Goal: Information Seeking & Learning: Learn about a topic

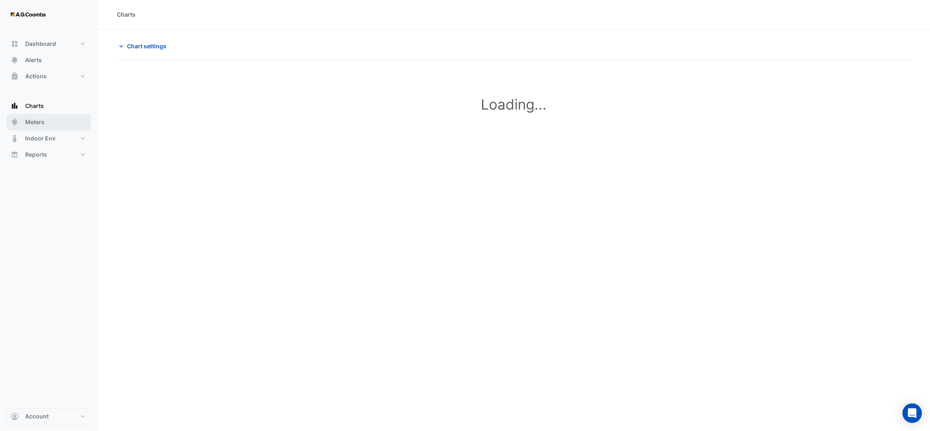
click at [42, 122] on span "Meters" at bounding box center [34, 122] width 19 height 8
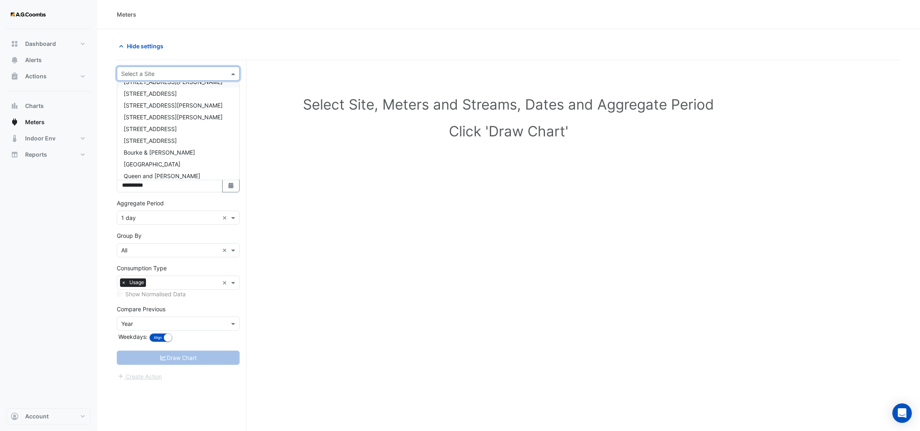
scroll to position [50, 0]
click at [181, 145] on span "[GEOGRAPHIC_DATA]" at bounding box center [152, 147] width 57 height 7
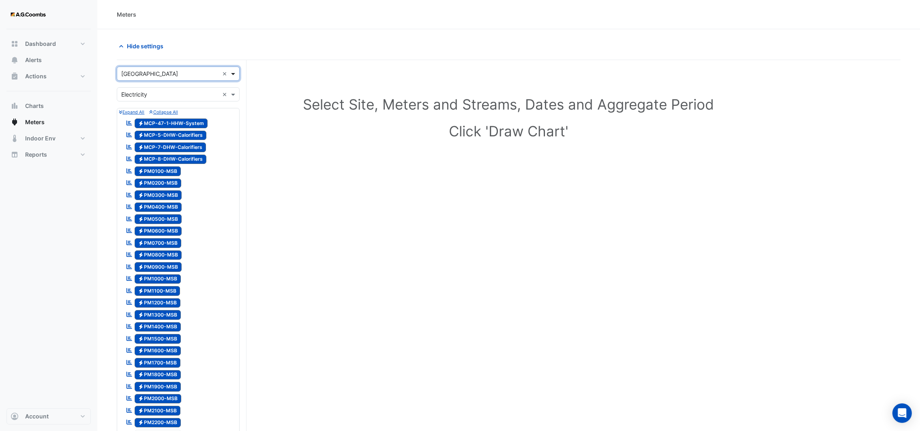
click at [232, 70] on span at bounding box center [234, 73] width 10 height 9
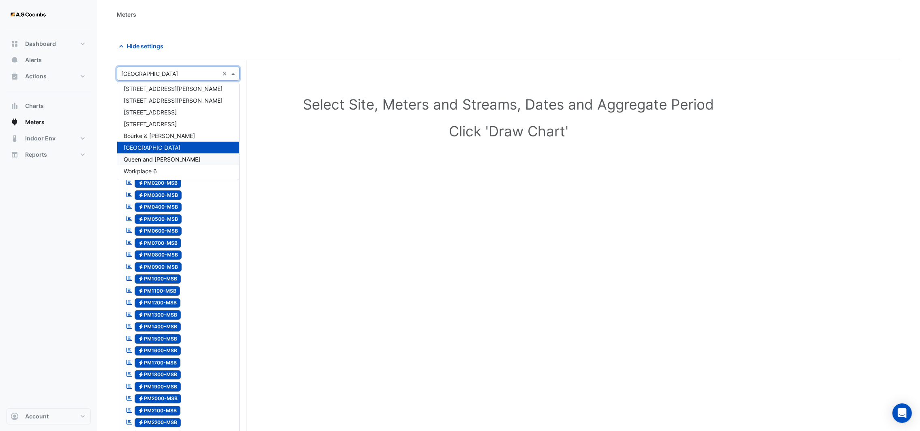
click at [170, 159] on span "Queen and [PERSON_NAME]" at bounding box center [162, 159] width 77 height 7
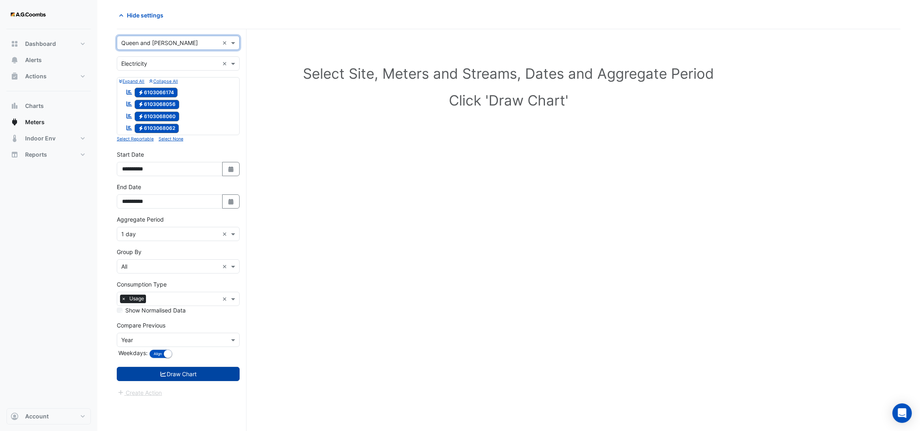
click at [185, 372] on button "Draw Chart" at bounding box center [178, 374] width 123 height 14
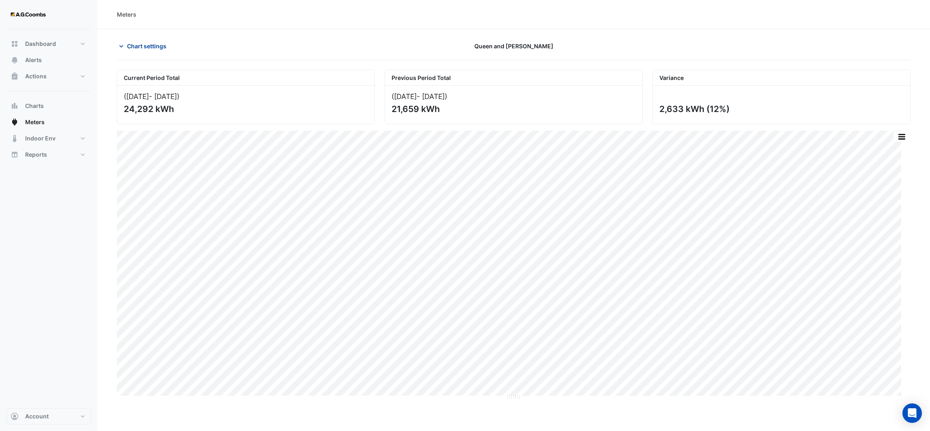
click at [126, 47] on button "Chart settings" at bounding box center [144, 46] width 55 height 14
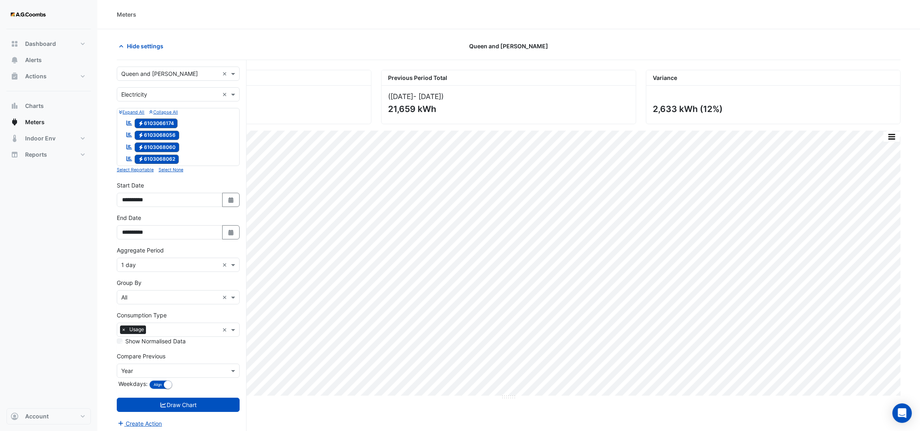
click at [245, 38] on section "Hide settings Queen and [PERSON_NAME] Current Period Total ([DATE] - [DATE] ) 2…" at bounding box center [508, 245] width 823 height 432
click at [434, 109] on div "([DATE] - [DATE] ) 21,659 kWh" at bounding box center [509, 105] width 254 height 38
drag, startPoint x: 274, startPoint y: 54, endPoint x: 267, endPoint y: 55, distance: 6.5
click at [267, 55] on div "Hide settings Queen and [PERSON_NAME]" at bounding box center [509, 49] width 784 height 21
click at [120, 43] on icon "button" at bounding box center [121, 46] width 8 height 8
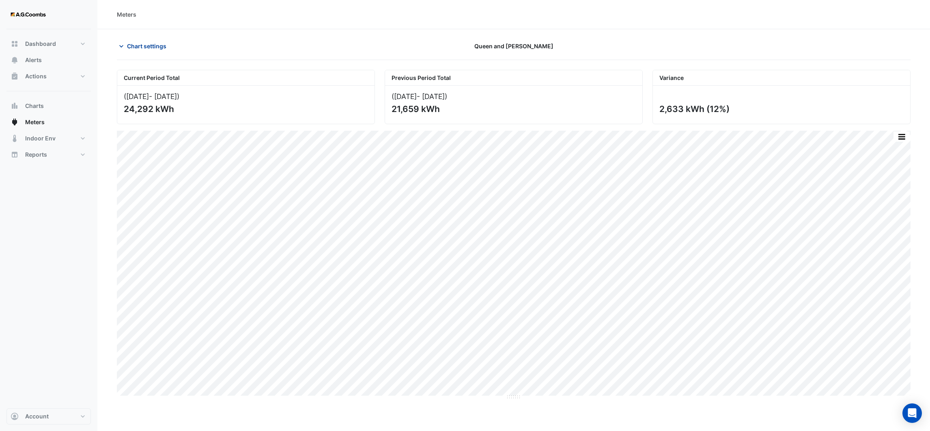
click at [122, 45] on icon "button" at bounding box center [121, 46] width 8 height 8
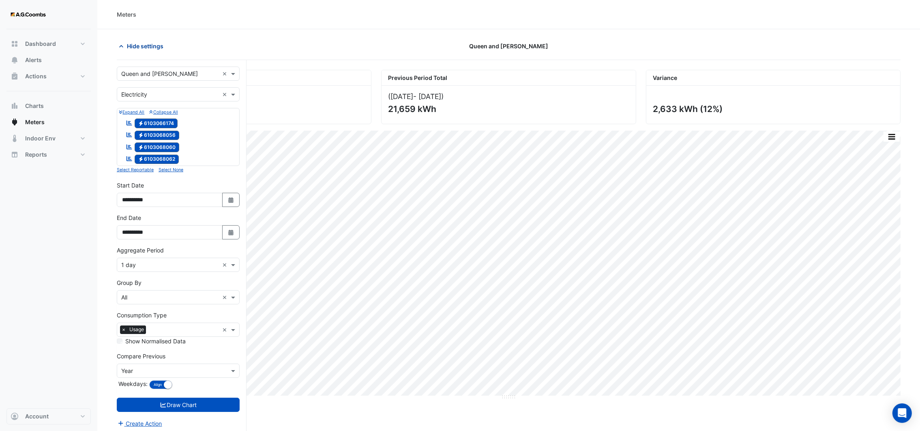
click at [121, 45] on icon "button" at bounding box center [121, 46] width 4 height 2
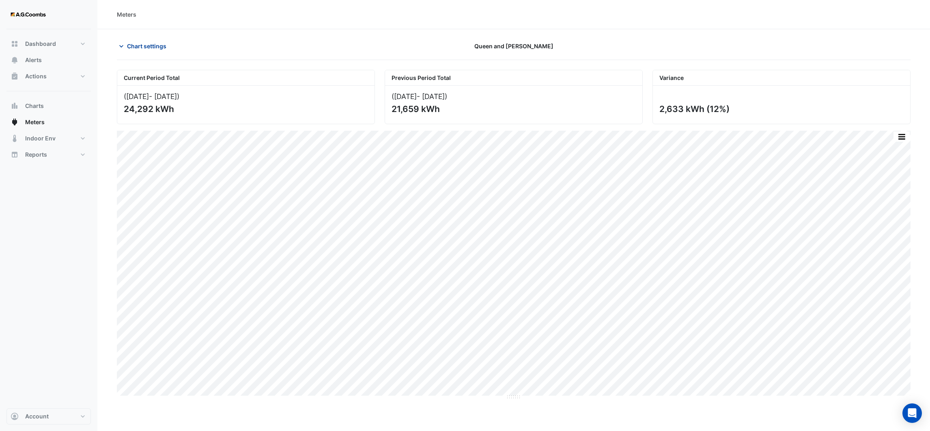
click at [120, 47] on icon "button" at bounding box center [121, 46] width 8 height 8
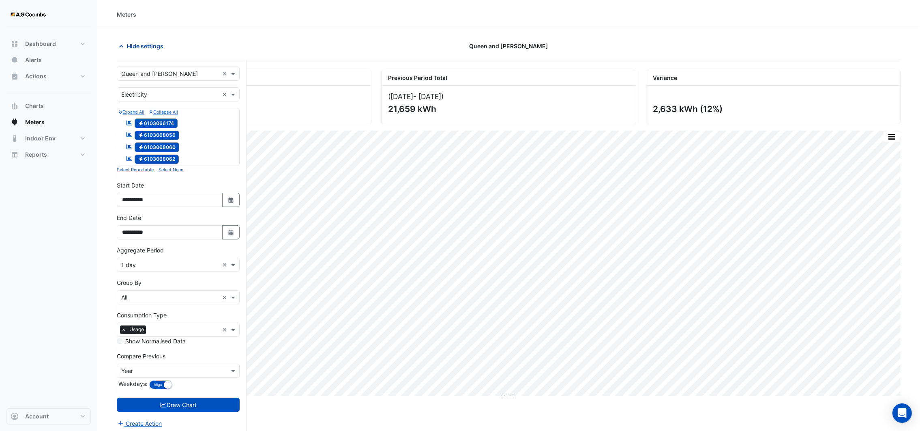
click at [121, 46] on icon "button" at bounding box center [121, 46] width 8 height 8
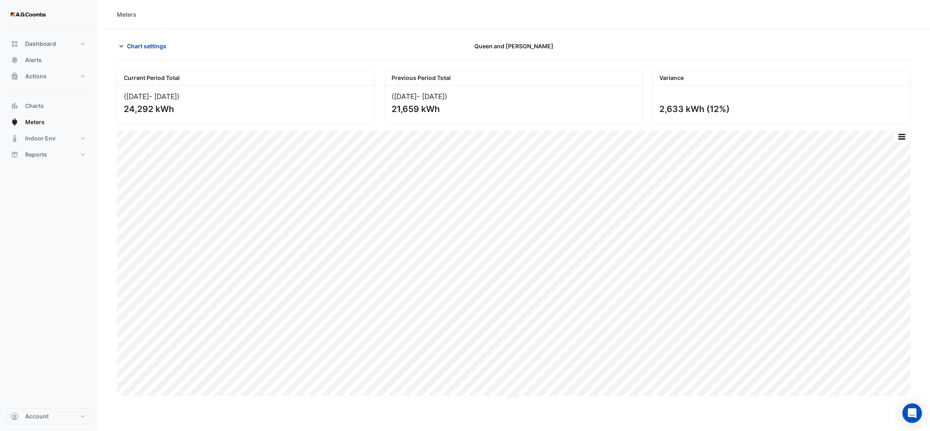
click at [121, 44] on icon "button" at bounding box center [121, 46] width 8 height 8
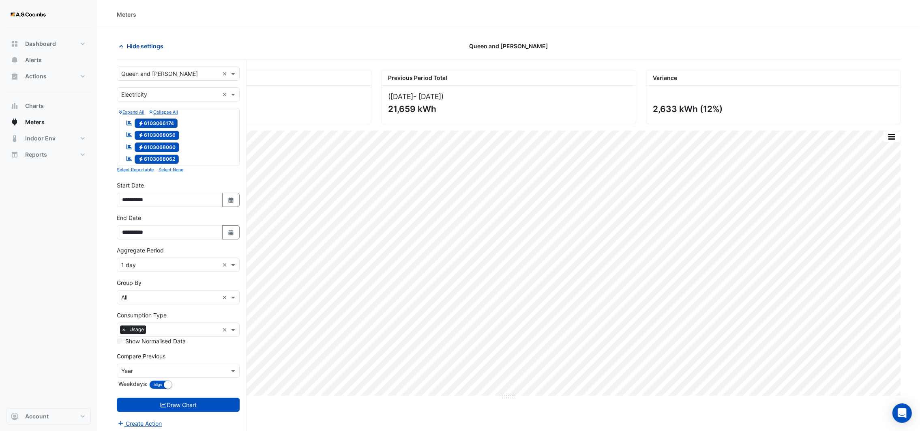
click at [121, 44] on icon "button" at bounding box center [121, 46] width 8 height 8
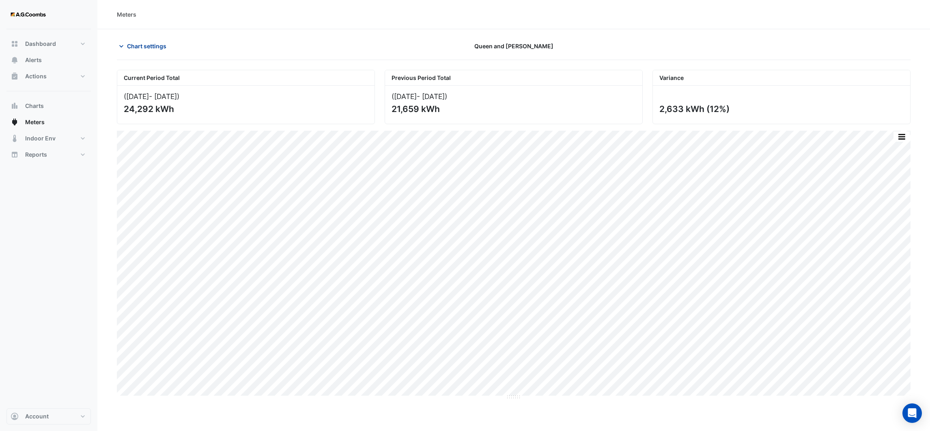
click at [120, 49] on icon "button" at bounding box center [121, 46] width 8 height 8
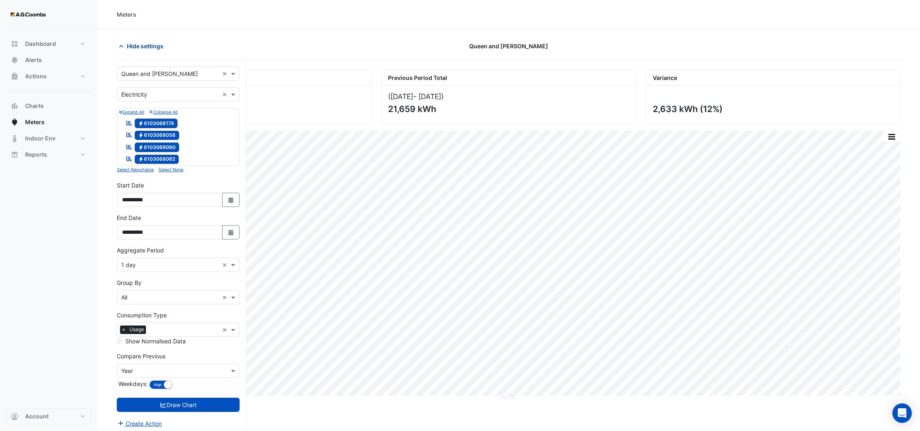
click at [119, 49] on icon "button" at bounding box center [121, 46] width 8 height 8
